Goal: Task Accomplishment & Management: Manage account settings

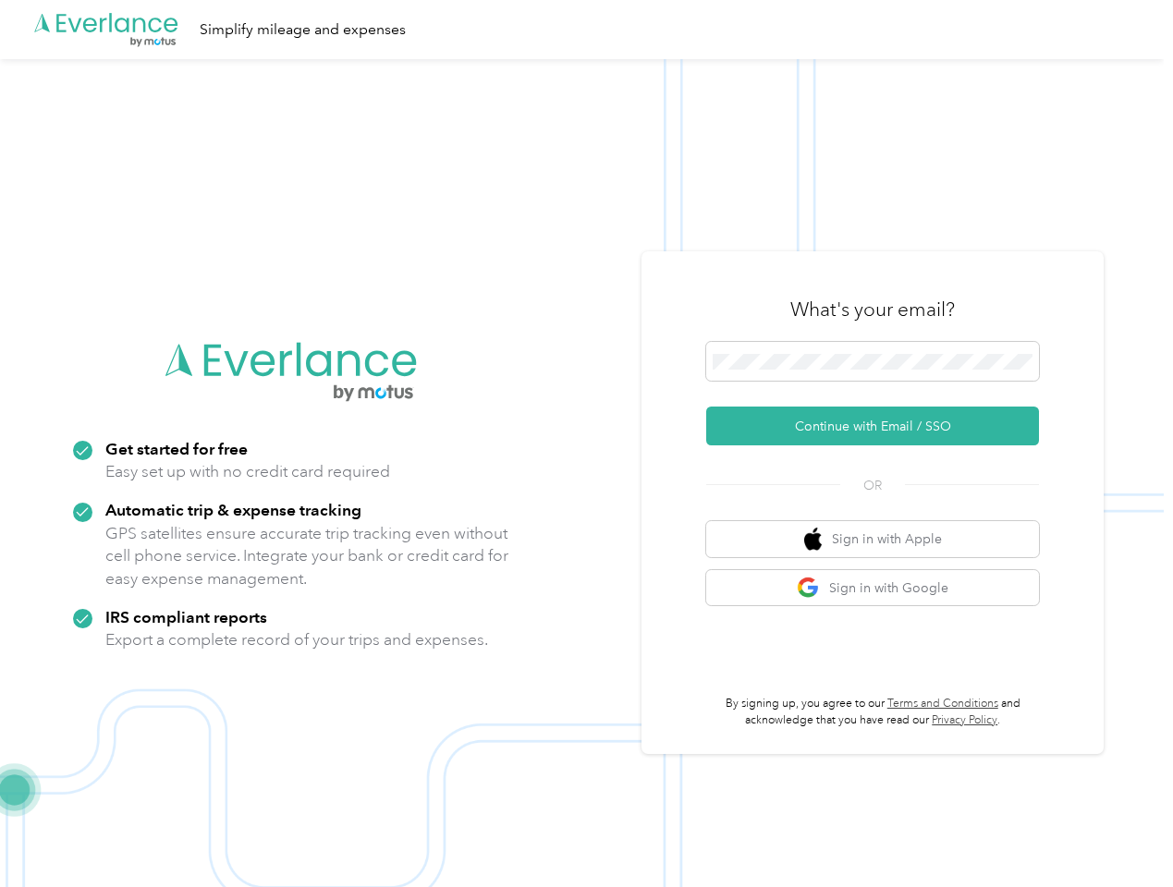
click at [586, 444] on img at bounding box center [582, 502] width 1164 height 887
click at [586, 30] on div ".cls-1 { fill: #00adee; } .cls-2 { fill: #fff; } .cls-3 { fill: #707372; } .cls…" at bounding box center [582, 29] width 1164 height 59
click at [880, 426] on button "Continue with Email / SSO" at bounding box center [872, 426] width 333 height 39
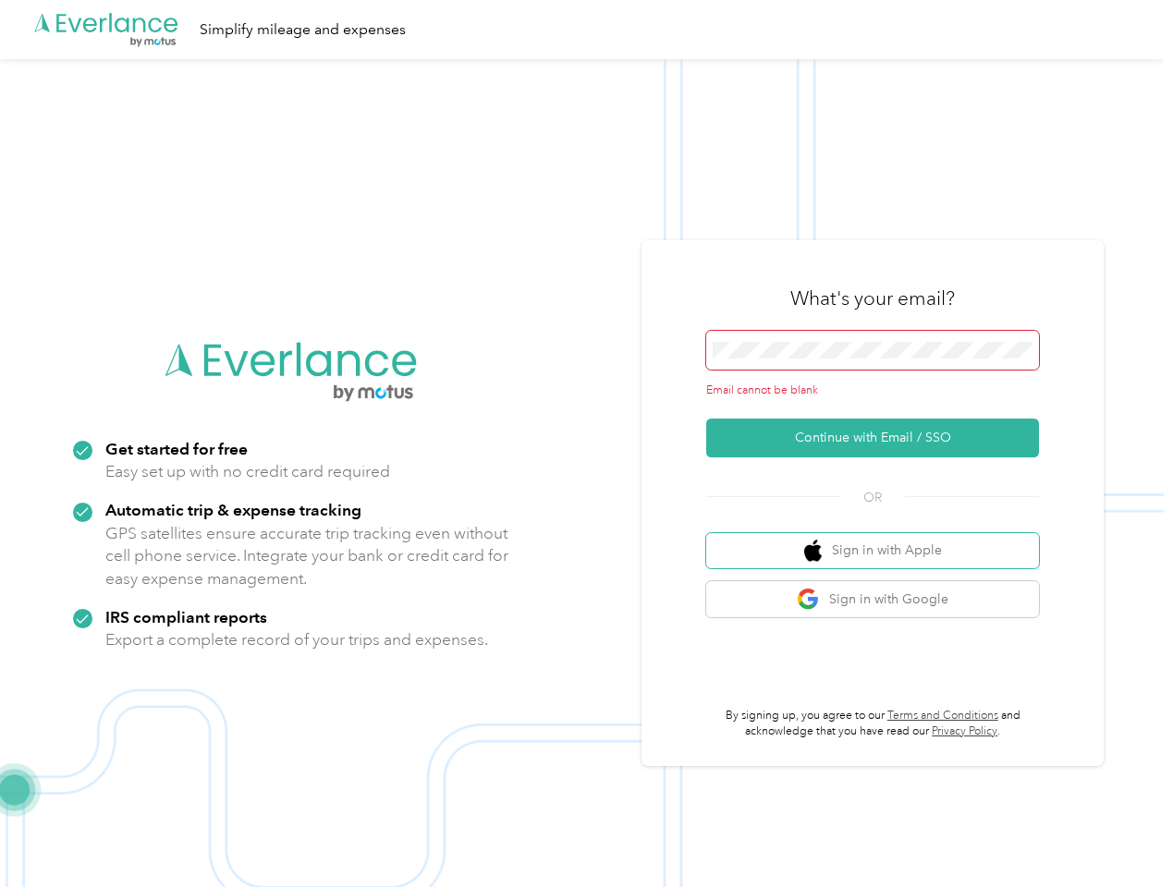
click at [880, 539] on button "Sign in with Apple" at bounding box center [872, 551] width 333 height 36
click at [880, 588] on button "Sign in with Google" at bounding box center [872, 599] width 333 height 36
